Goal: Task Accomplishment & Management: Manage account settings

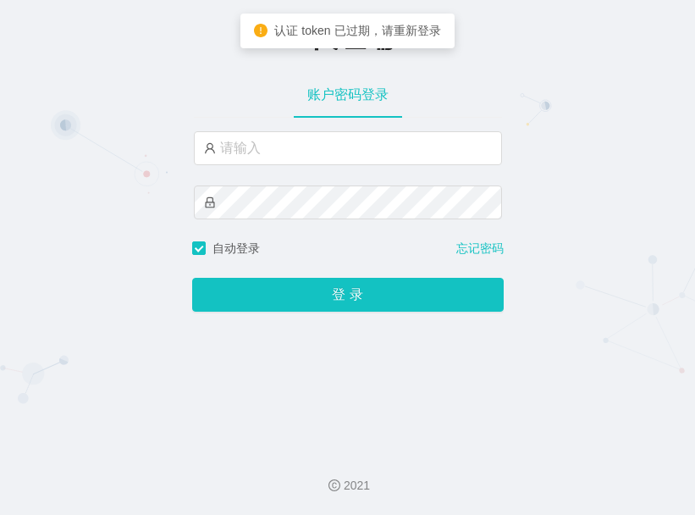
type input "admin"
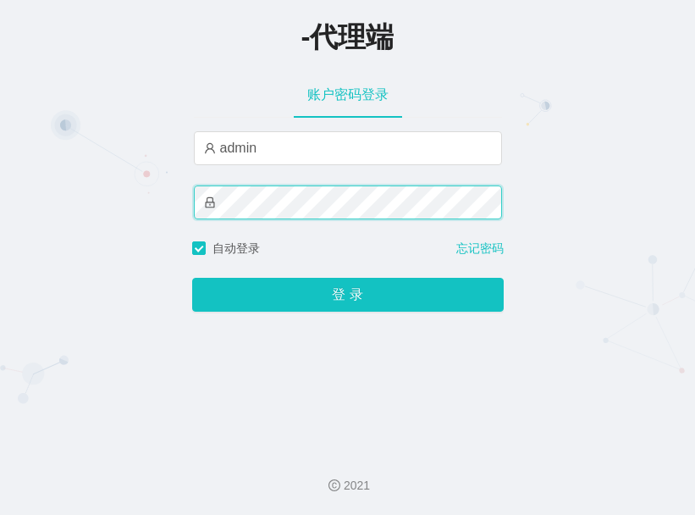
click at [192, 278] on button "登 录" at bounding box center [348, 295] width 312 height 34
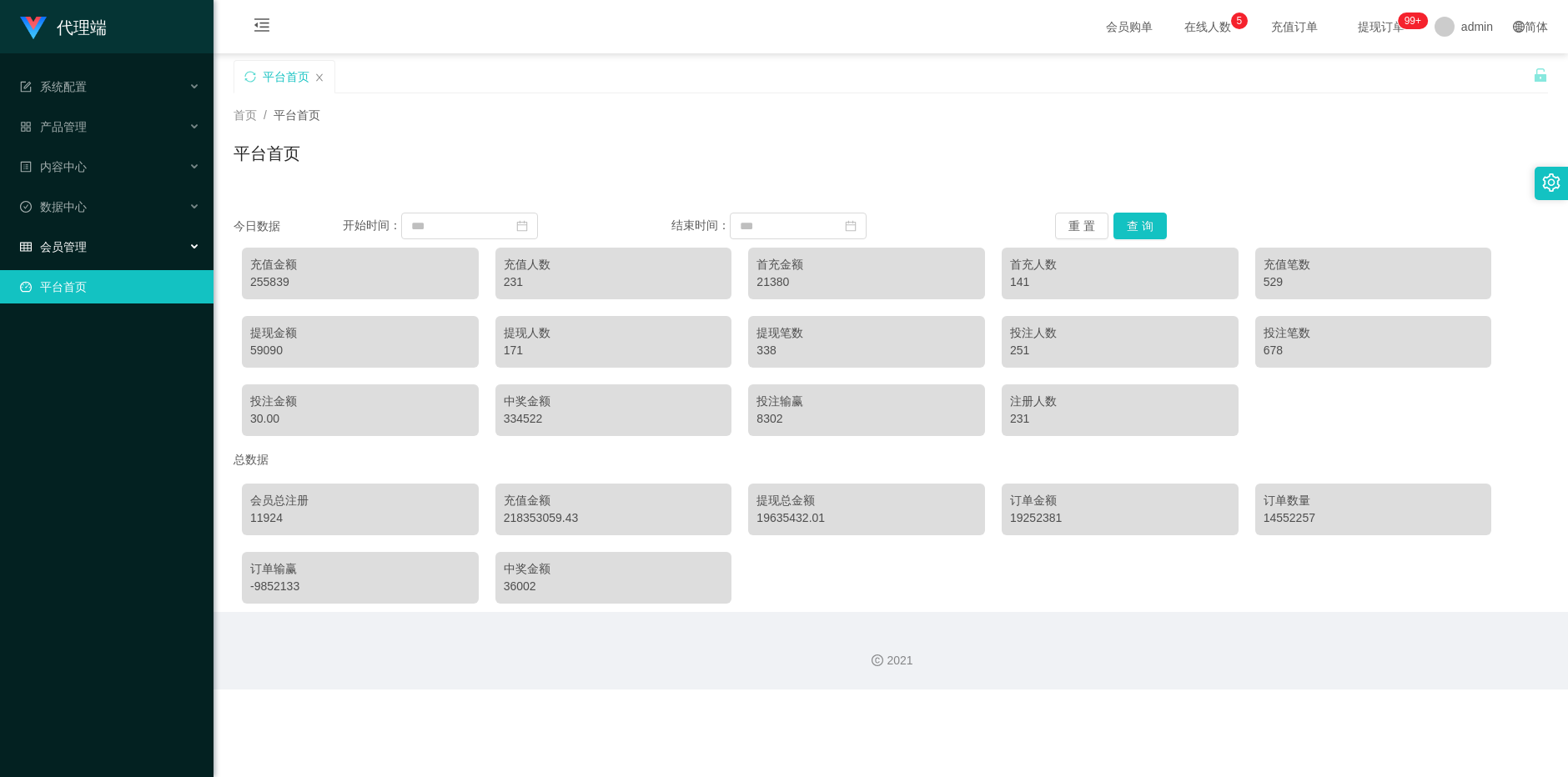
click at [165, 239] on div "会员管理" at bounding box center [106, 247] width 214 height 33
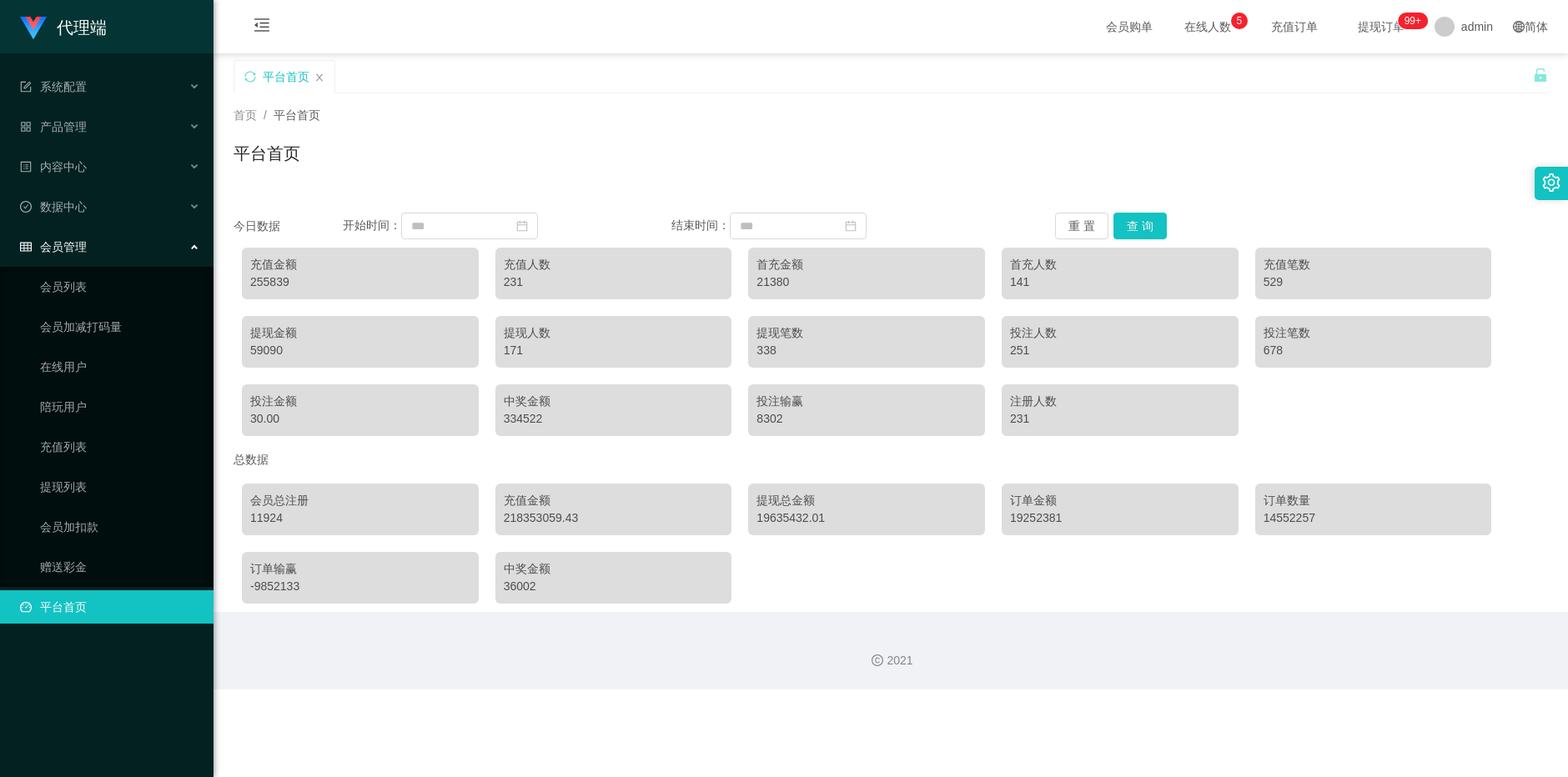
click at [102, 465] on ul "会员列表 会员加减打码量 在线用户 陪玩用户 充值列表 提现列表 会员加扣款 赠送彩金" at bounding box center [106, 426] width 214 height 320
click at [100, 454] on link "充值列表" at bounding box center [120, 447] width 161 height 33
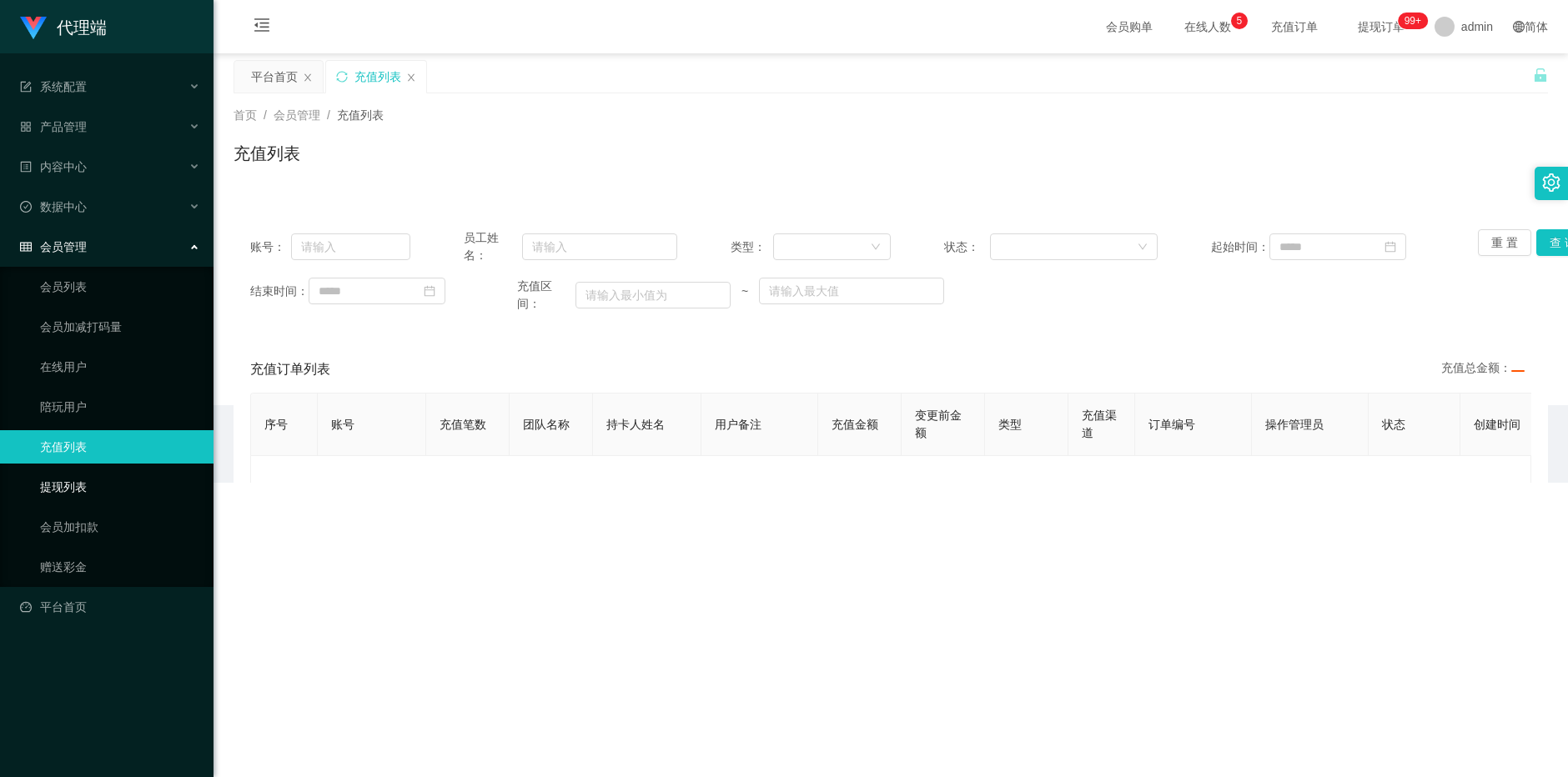
click at [96, 483] on link "提现列表" at bounding box center [120, 487] width 161 height 33
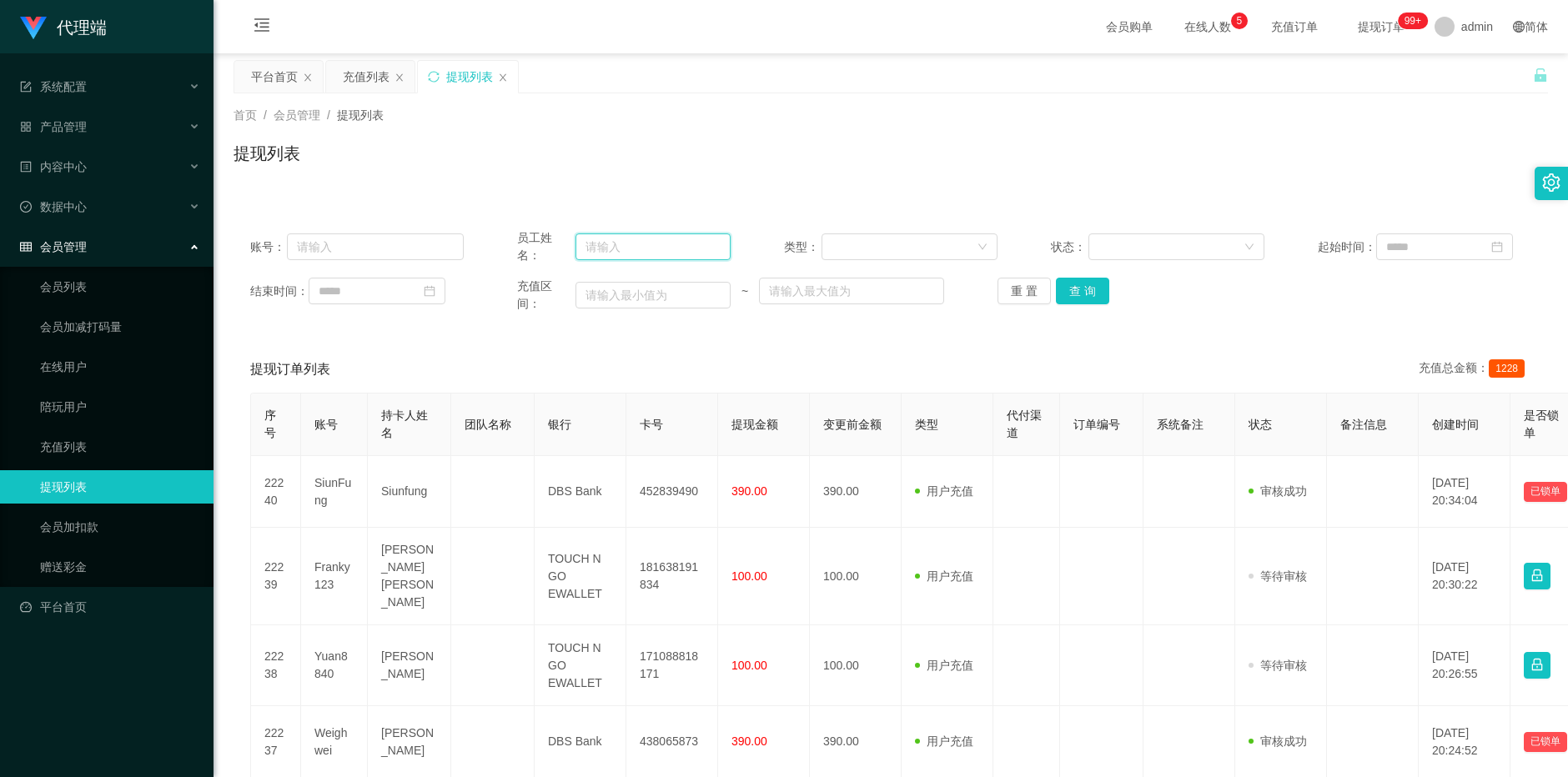
click at [673, 252] on input "text" at bounding box center [652, 246] width 155 height 27
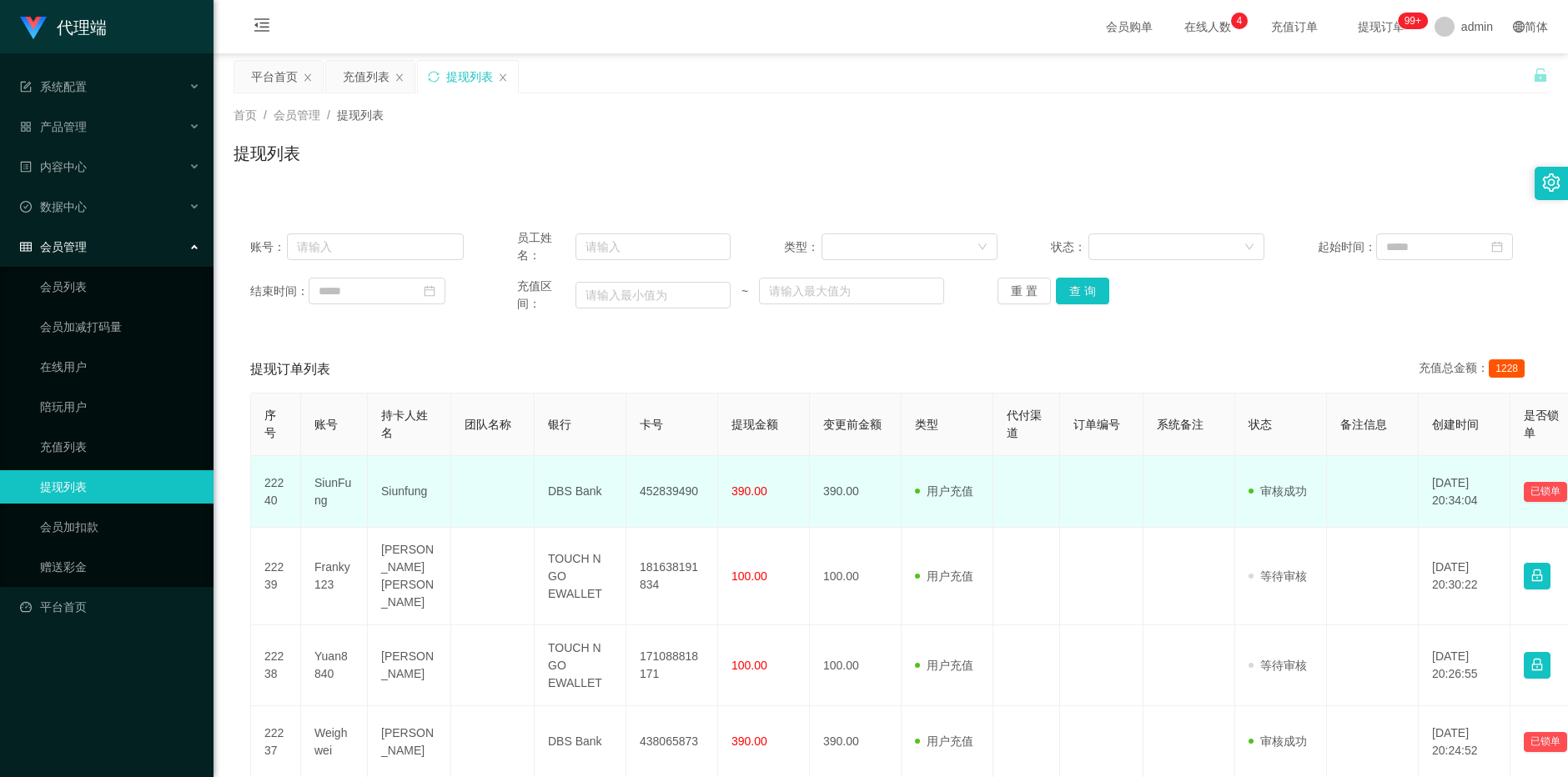
click at [324, 464] on td "SiunFung" at bounding box center [335, 491] width 67 height 72
copy td "SiunFung"
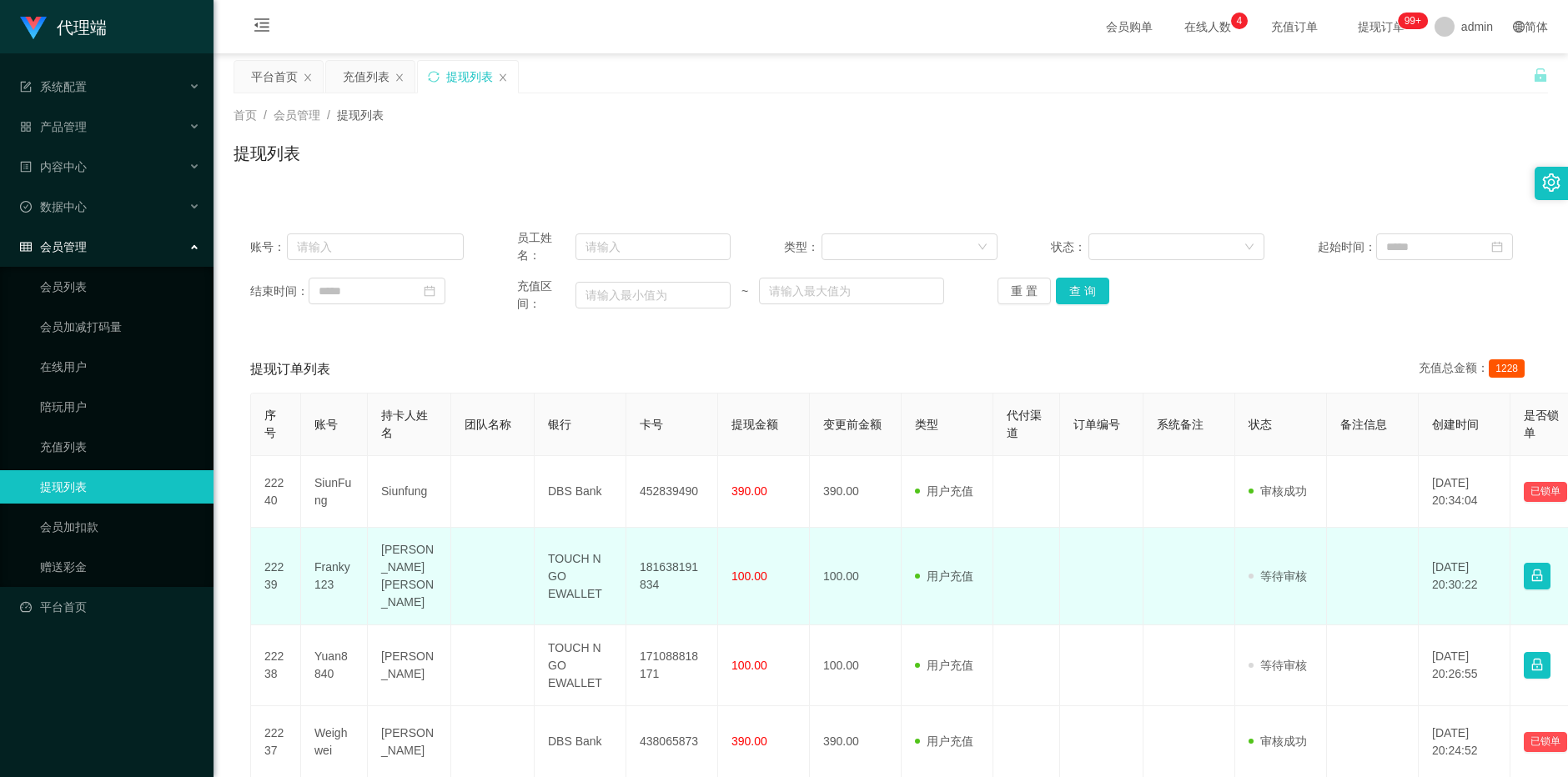
click at [345, 506] on td "Franky123" at bounding box center [335, 576] width 67 height 97
copy td "Franky123"
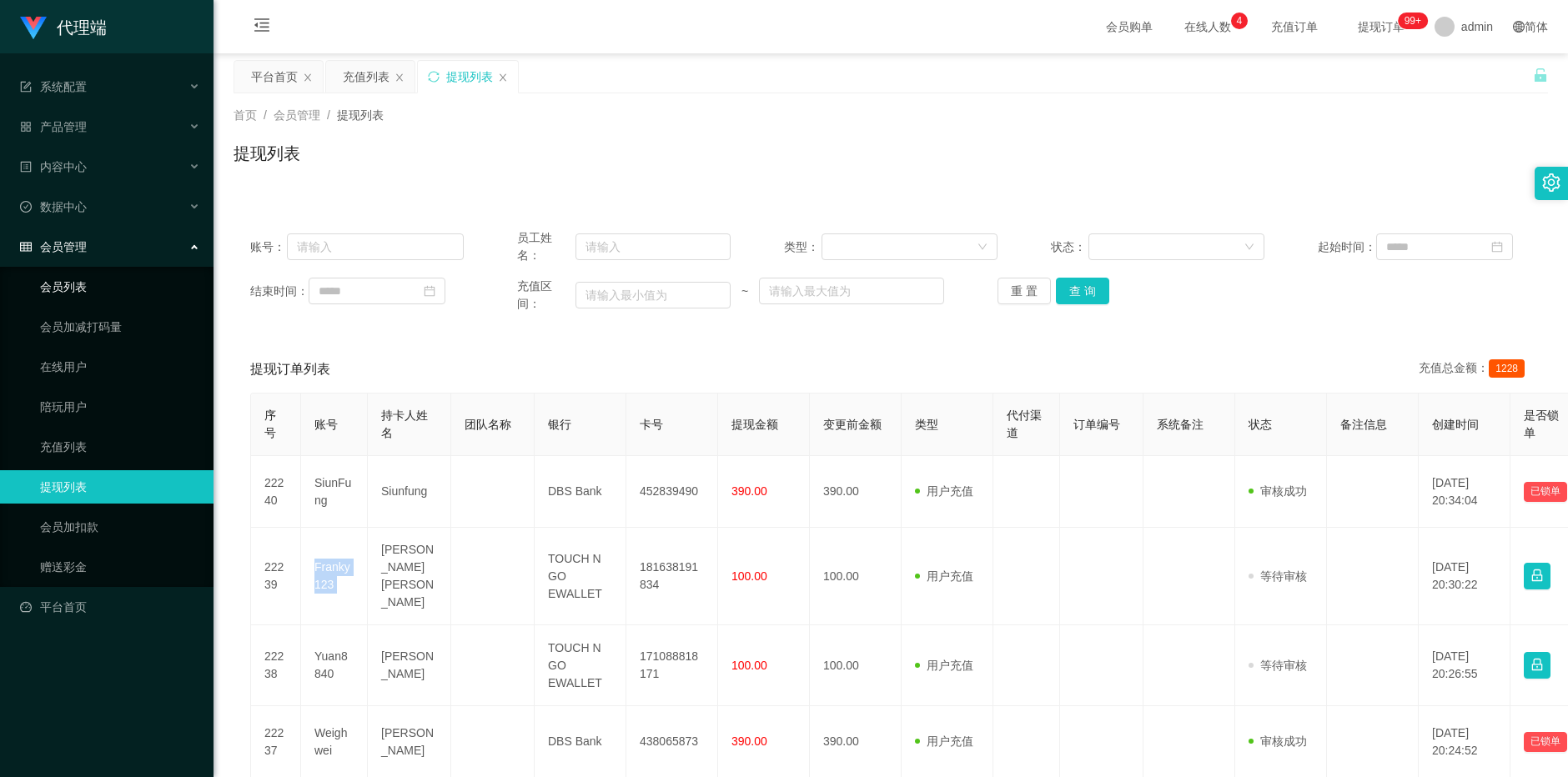
click at [139, 283] on link "会员列表" at bounding box center [120, 287] width 161 height 33
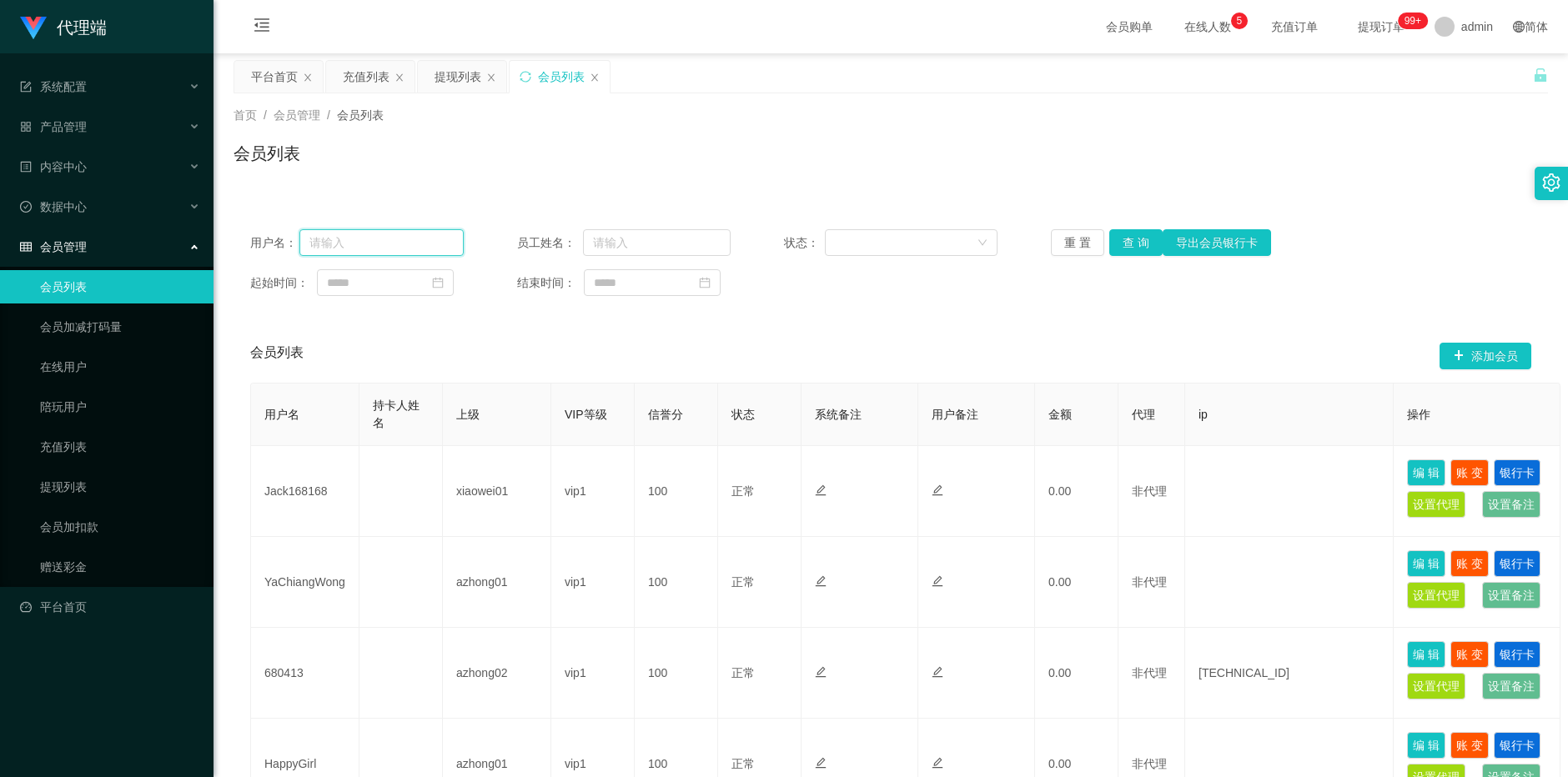
click at [400, 237] on input "text" at bounding box center [381, 242] width 164 height 27
paste input "Franky123"
type input "Franky123"
click at [684, 239] on button "查 询" at bounding box center [1136, 242] width 53 height 27
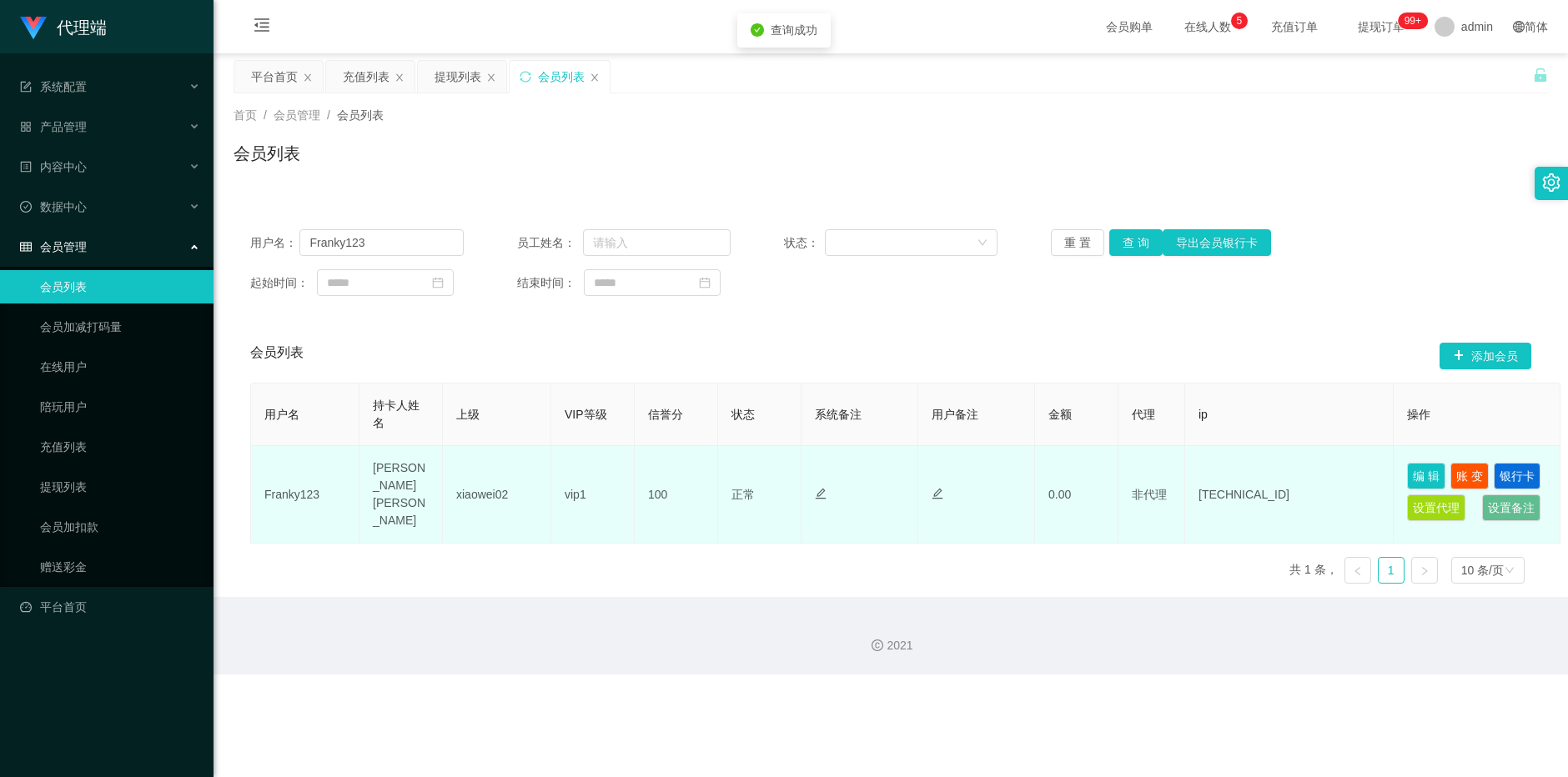
click at [493, 468] on td "xiaowei02" at bounding box center [497, 494] width 108 height 97
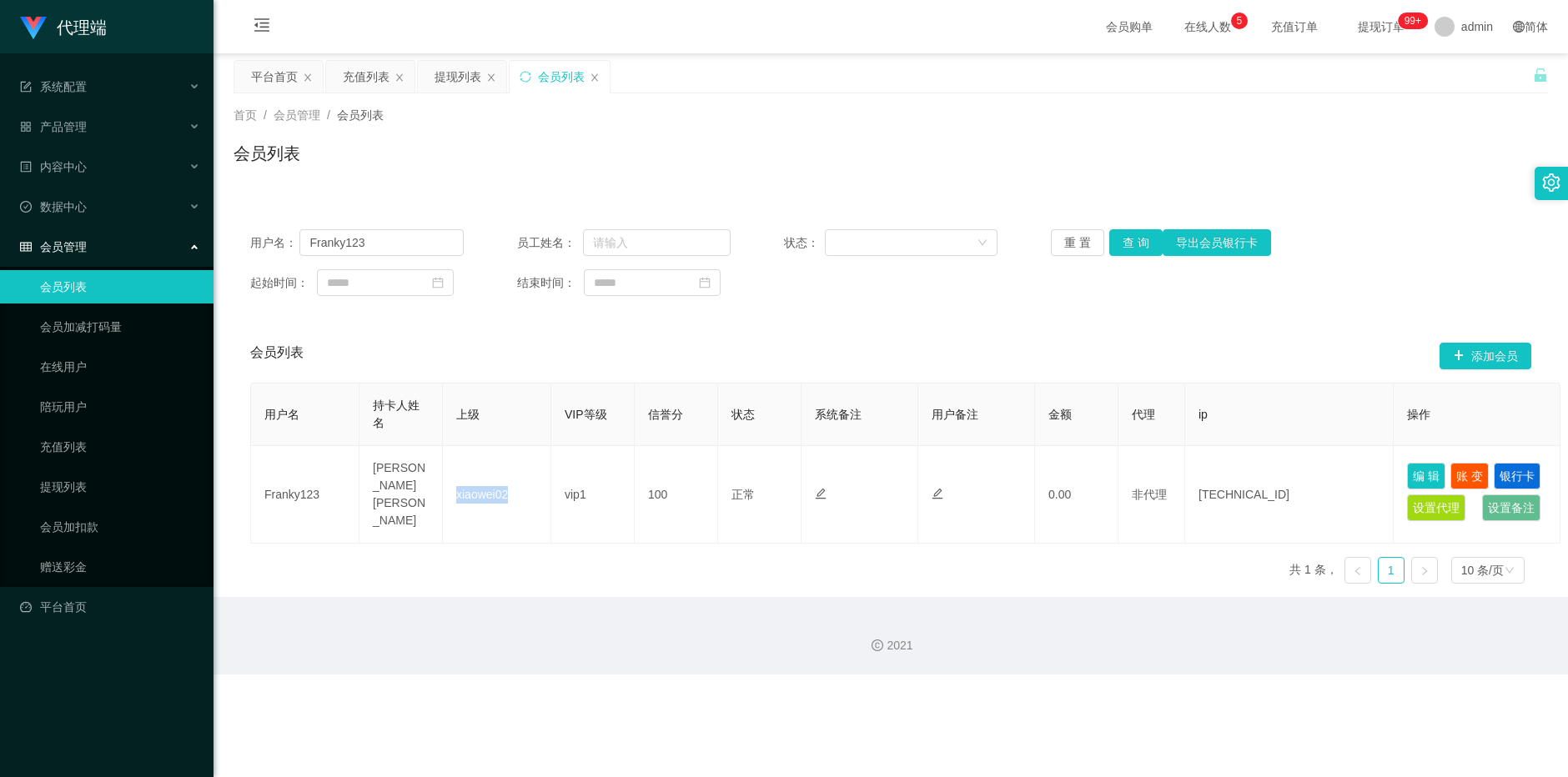
copy td "xiaowei02"
click at [113, 477] on link "提现列表" at bounding box center [120, 487] width 161 height 33
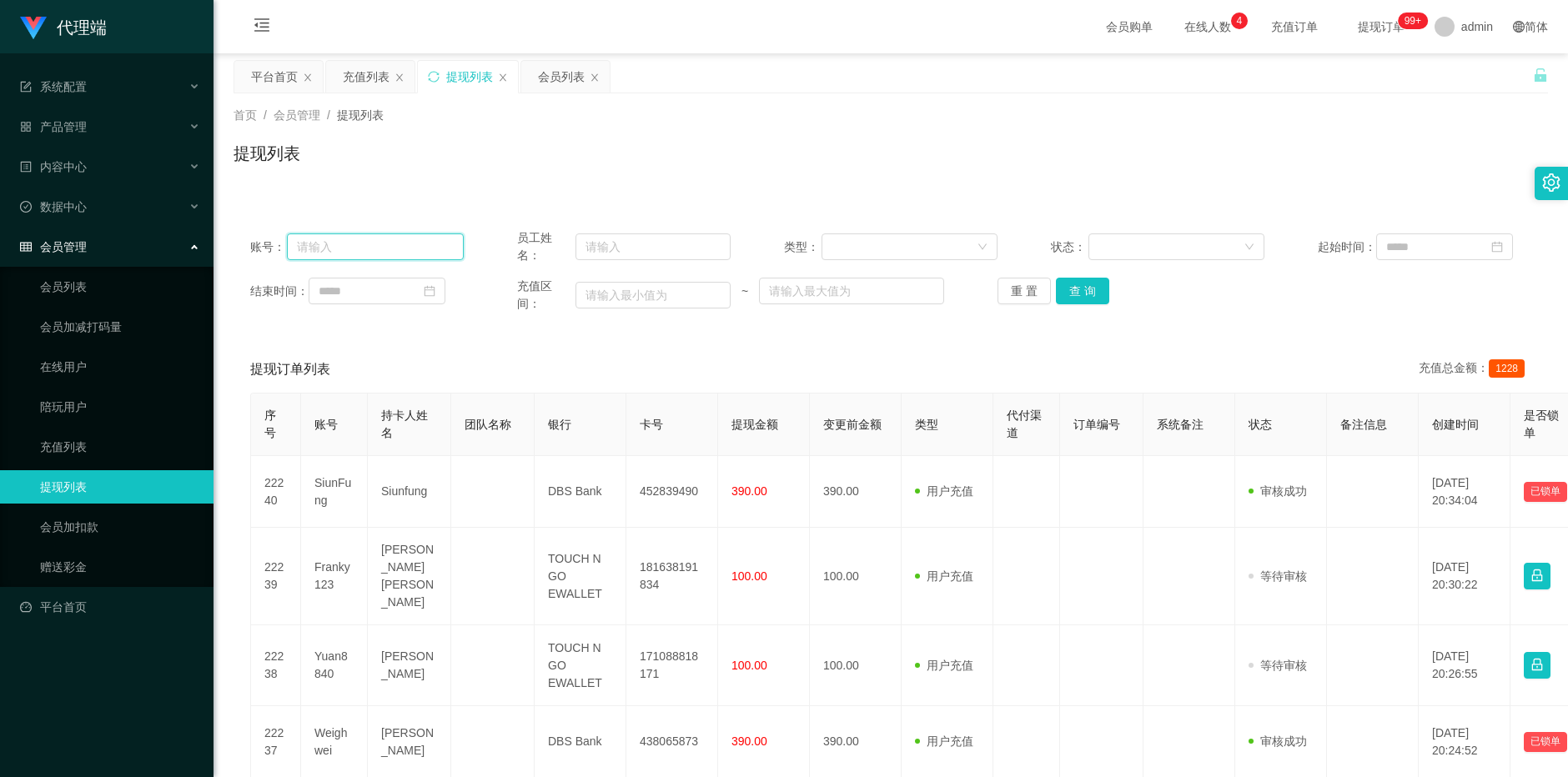
drag, startPoint x: 448, startPoint y: 252, endPoint x: 504, endPoint y: 245, distance: 56.4
click at [448, 252] on input "text" at bounding box center [375, 246] width 177 height 27
paste input "xiaowei02"
type input "xiaowei02"
click at [606, 252] on input "text" at bounding box center [652, 246] width 155 height 27
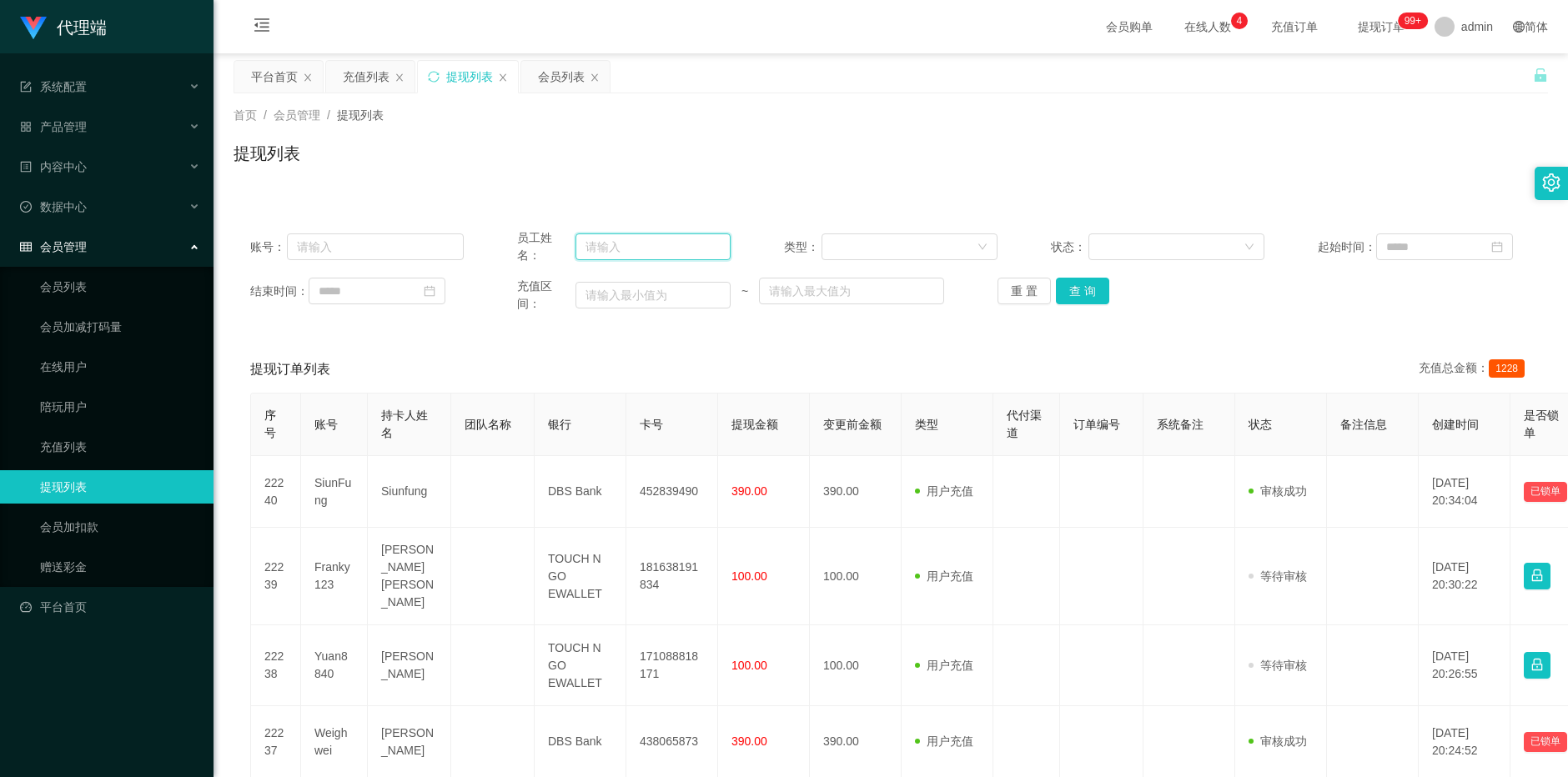
paste input "xiaowei02"
type input "xiaowei02"
click at [684, 292] on button "查 询" at bounding box center [1082, 291] width 53 height 27
click at [684, 292] on div "重 置 查 询" at bounding box center [1104, 291] width 214 height 27
